Goal: Task Accomplishment & Management: Manage account settings

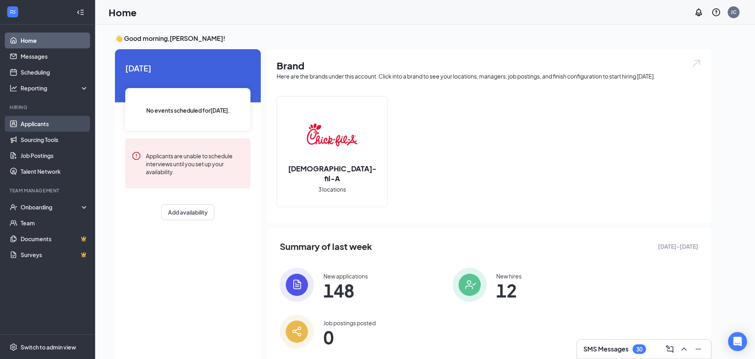
click at [26, 118] on link "Applicants" at bounding box center [55, 124] width 68 height 16
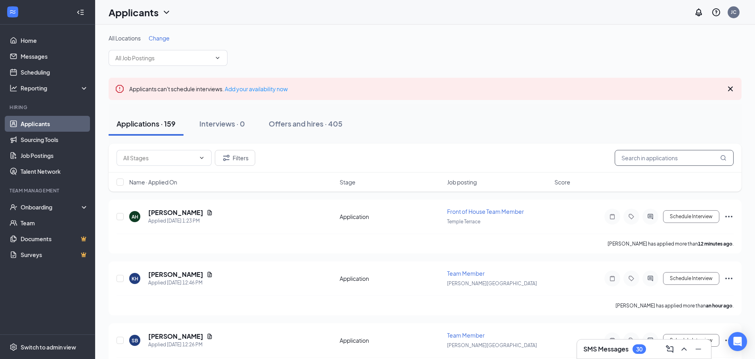
click at [644, 163] on input "text" at bounding box center [674, 158] width 119 height 16
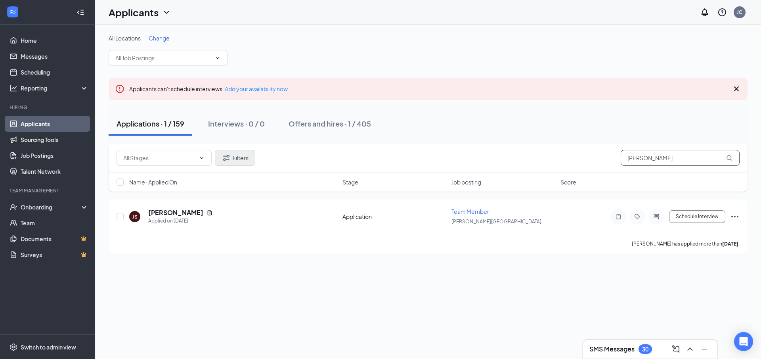
type input "[PERSON_NAME]"
click at [245, 160] on button "Filters" at bounding box center [235, 158] width 40 height 16
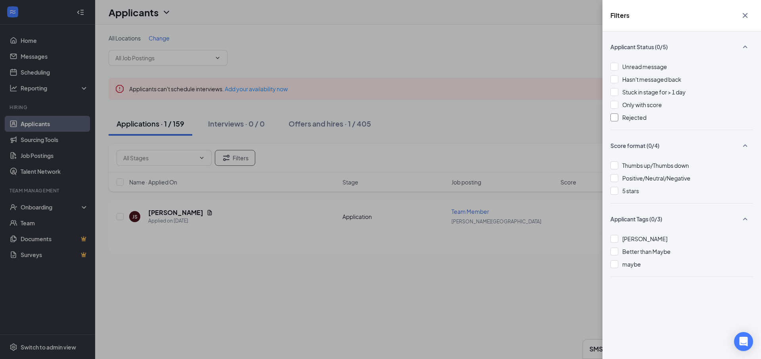
drag, startPoint x: 611, startPoint y: 116, endPoint x: 612, endPoint y: 121, distance: 4.8
click at [612, 116] on div at bounding box center [615, 117] width 8 height 8
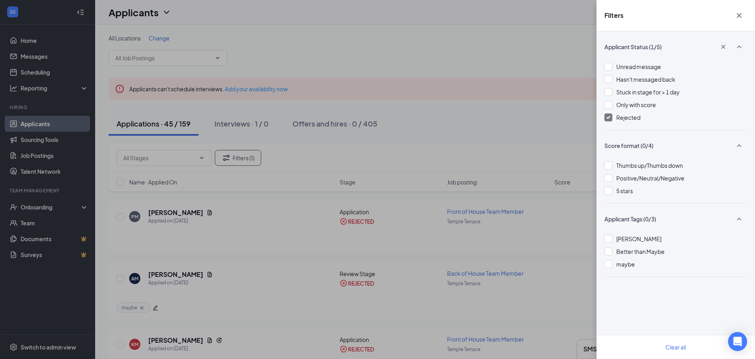
click at [169, 211] on div "Filters Applicant Status (1/5) Unread message Hasn't messaged back Stuck in sta…" at bounding box center [377, 179] width 755 height 359
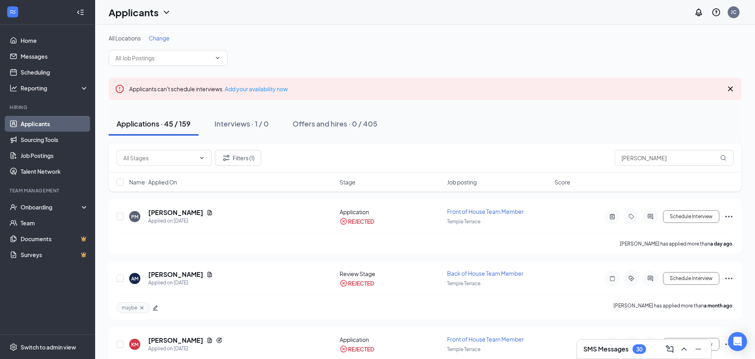
click at [169, 211] on h5 "[PERSON_NAME]" at bounding box center [175, 212] width 55 height 9
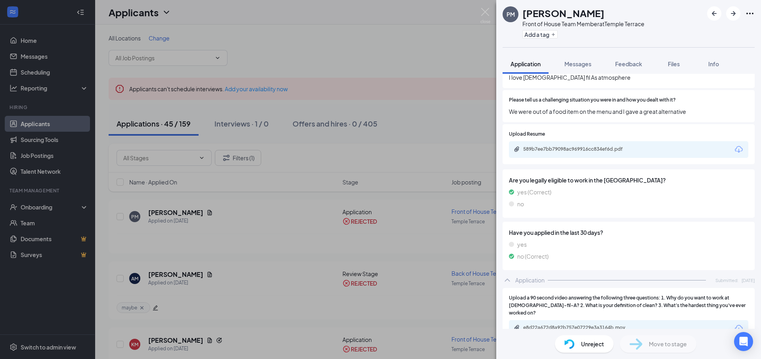
scroll to position [275, 0]
click at [531, 323] on div "e8d22a672d8a92b757e07229e3a3164b.mov" at bounding box center [578, 326] width 111 height 6
